Goal: Browse casually

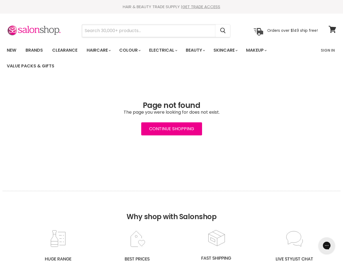
click at [149, 31] on input "Search" at bounding box center [149, 30] width 134 height 12
click at [223, 31] on icon "Search" at bounding box center [222, 31] width 5 height 6
click at [100, 50] on link "Haircare" at bounding box center [99, 50] width 32 height 11
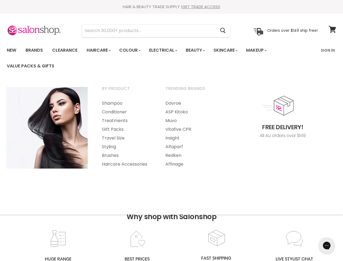
click at [133, 50] on link "Colour" at bounding box center [129, 50] width 29 height 11
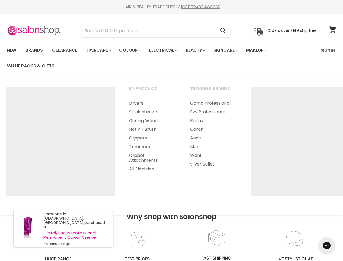
click at [167, 50] on link "Electrical" at bounding box center [163, 50] width 36 height 11
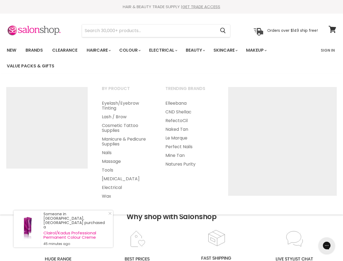
click at [200, 50] on link "Beauty" at bounding box center [195, 50] width 27 height 11
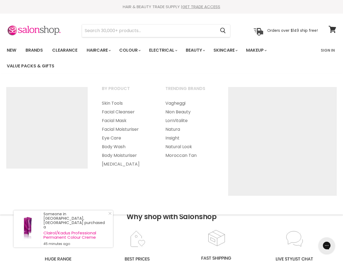
click at [232, 50] on link "Skincare" at bounding box center [226, 50] width 32 height 11
click at [264, 50] on link "Makeup" at bounding box center [256, 50] width 28 height 11
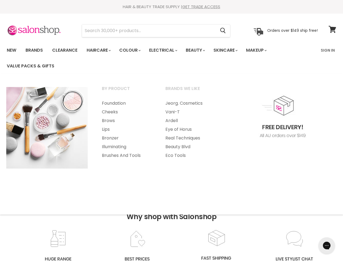
click at [171, 226] on h2 "Why shop with Salonshop" at bounding box center [172, 210] width 338 height 38
